Goal: Task Accomplishment & Management: Manage account settings

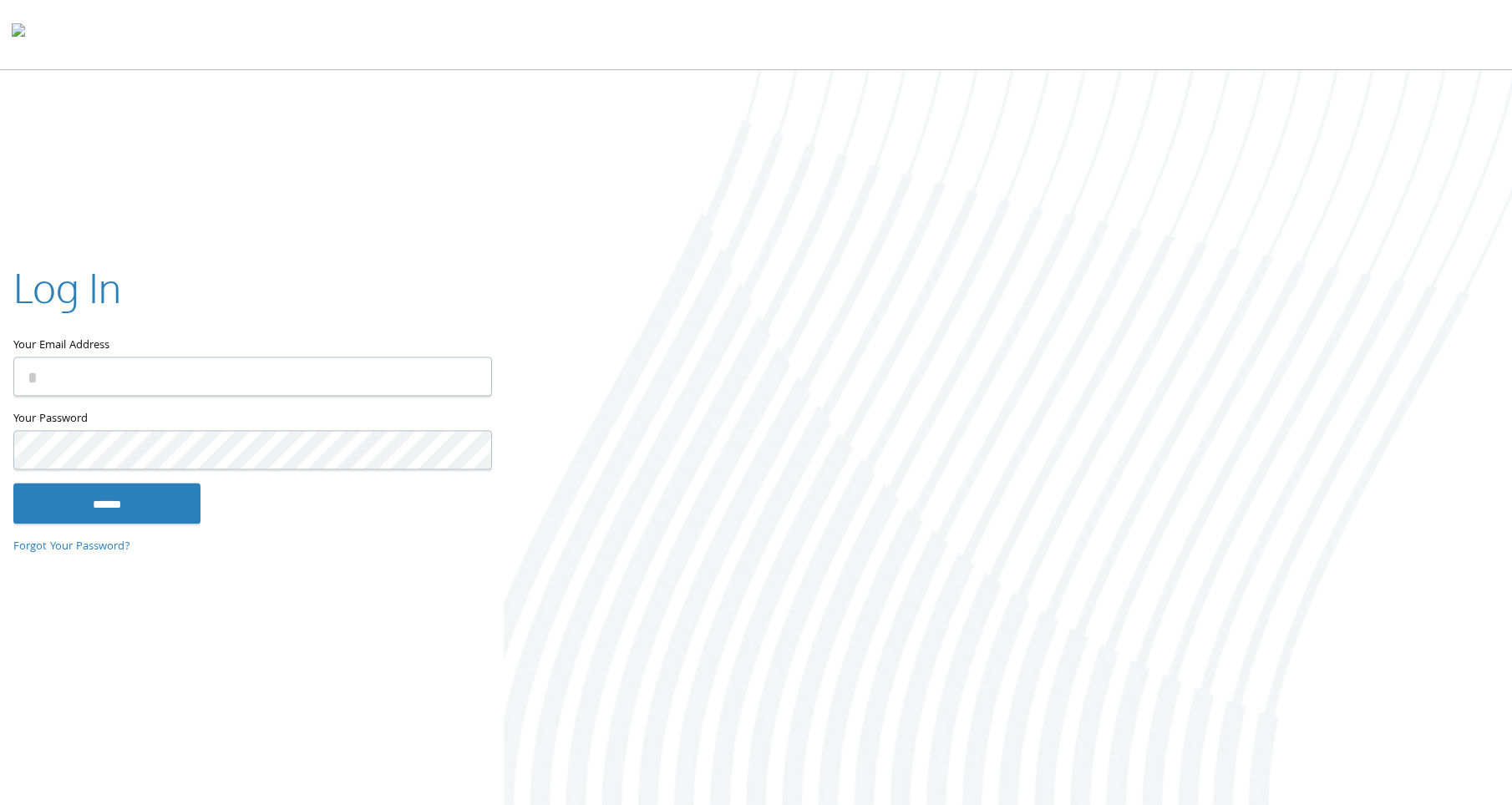
click at [196, 379] on input "Your Email Address" at bounding box center [253, 377] width 479 height 39
type input "**********"
click at [14, 484] on input "******" at bounding box center [107, 503] width 187 height 40
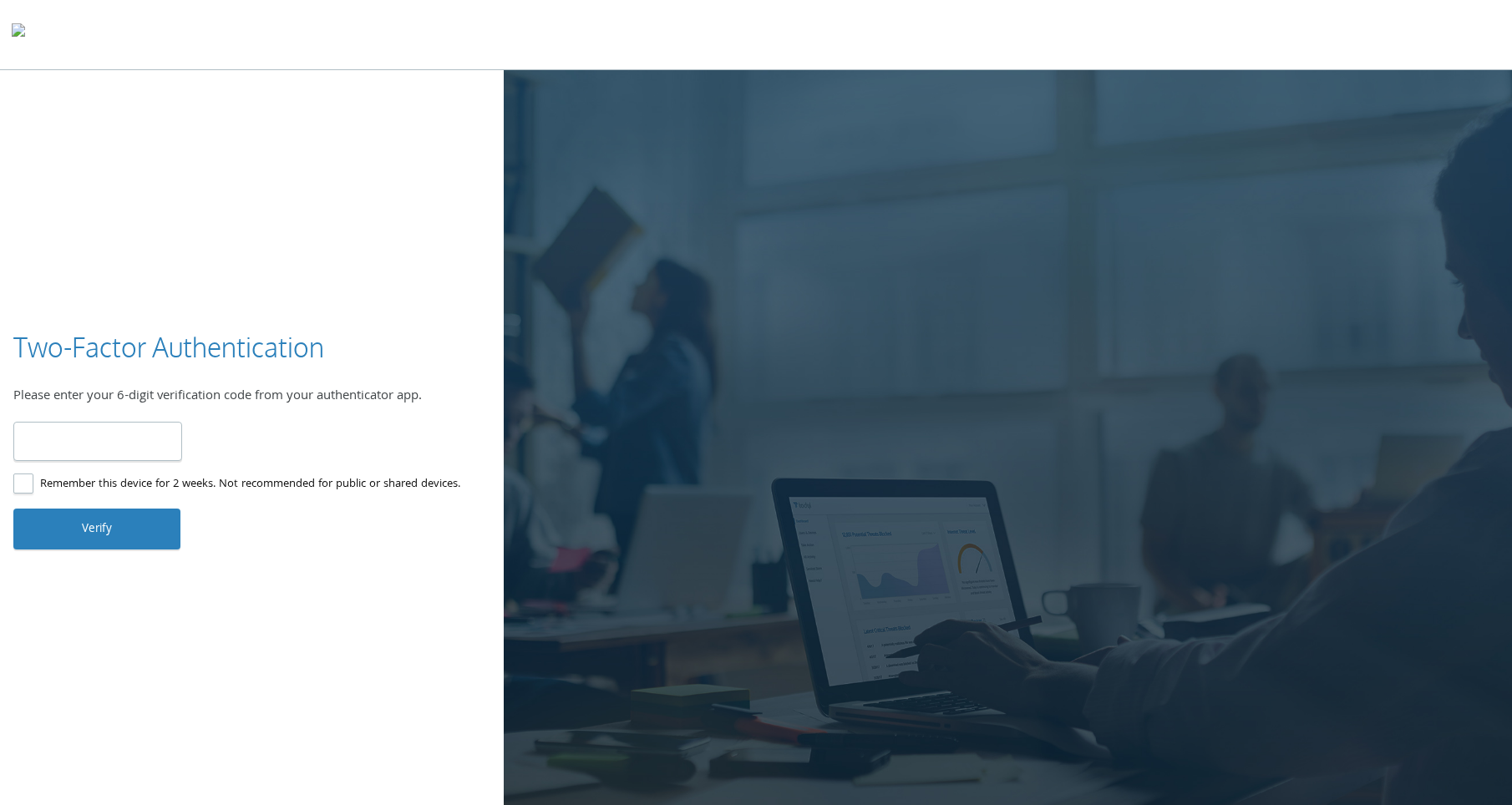
type input "******"
